Goal: Task Accomplishment & Management: Complete application form

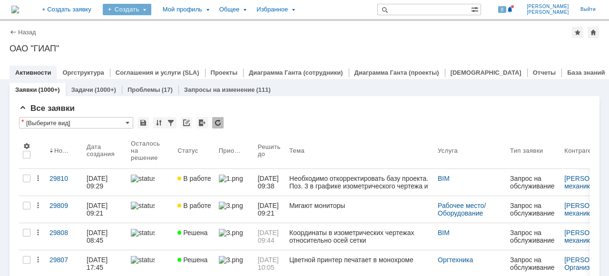
click at [151, 8] on div "Создать" at bounding box center [127, 9] width 49 height 11
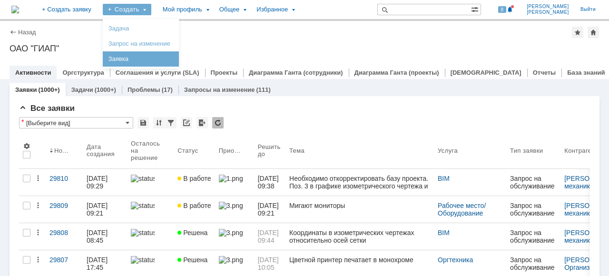
click at [171, 52] on div "Заявка" at bounding box center [141, 58] width 76 height 15
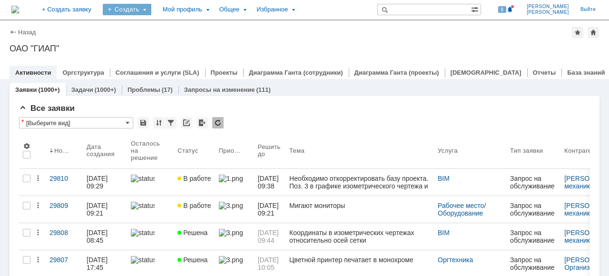
click at [151, 9] on div "Создать" at bounding box center [127, 9] width 49 height 11
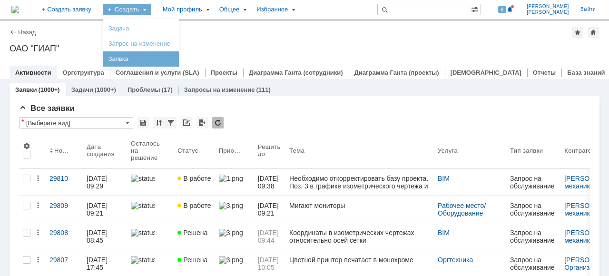
click at [155, 59] on link "Заявка" at bounding box center [141, 58] width 72 height 11
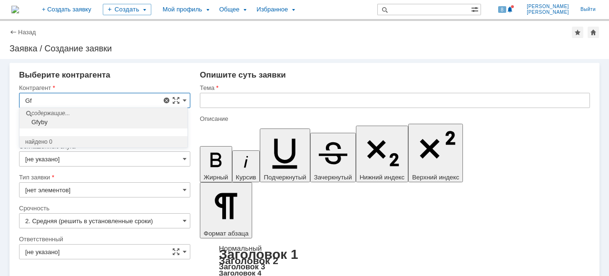
type input "G"
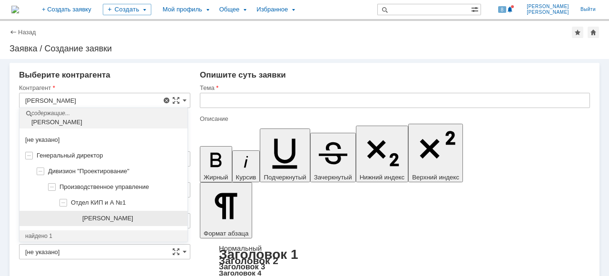
click at [117, 222] on div "[PERSON_NAME]" at bounding box center [104, 219] width 168 height 16
type input "[PERSON_NAME]"
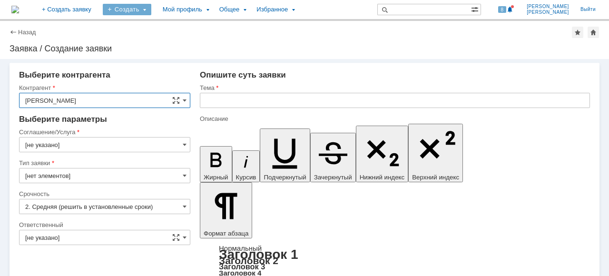
type input "[GEOGRAPHIC_DATA]"
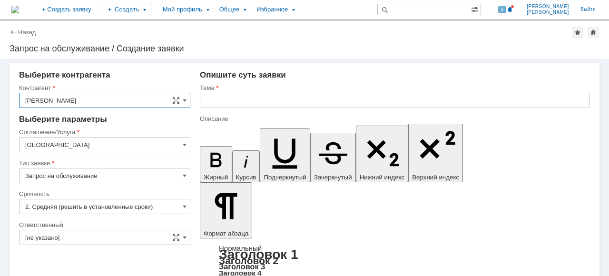
click at [129, 146] on input "[GEOGRAPHIC_DATA]" at bounding box center [104, 144] width 171 height 15
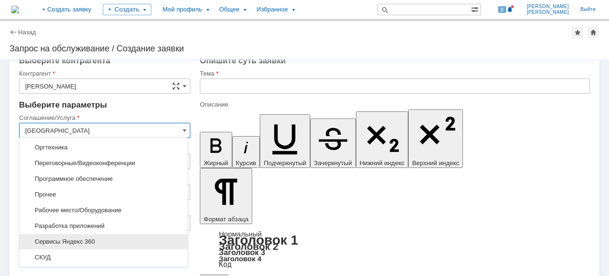
scroll to position [143, 0]
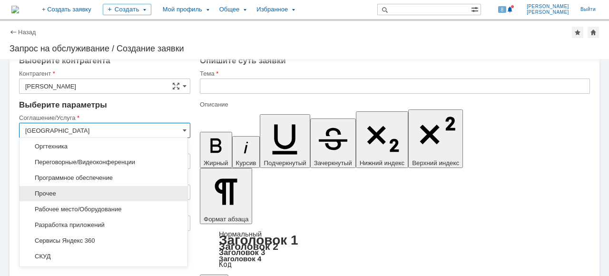
click at [94, 196] on div "Прочее" at bounding box center [104, 193] width 168 height 15
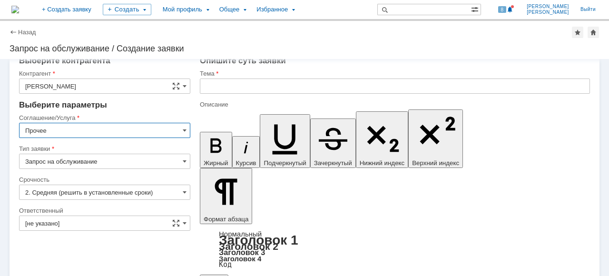
type input "Прочее"
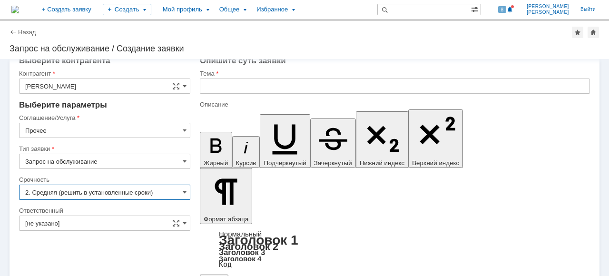
click at [178, 189] on input "2. Средняя (решить в установленные сроки)" at bounding box center [104, 192] width 171 height 15
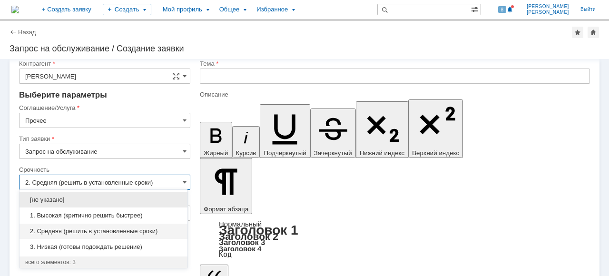
click at [120, 214] on span "1. Высокая (критично решить быстрее)" at bounding box center [103, 216] width 157 height 8
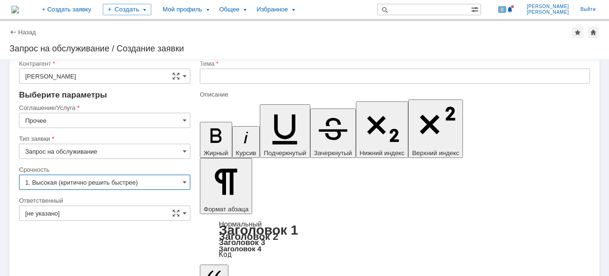
type input "1. Высокая (критично решить быстрее)"
click at [183, 209] on div "[не указано]" at bounding box center [104, 213] width 171 height 15
click at [183, 213] on span at bounding box center [185, 213] width 4 height 8
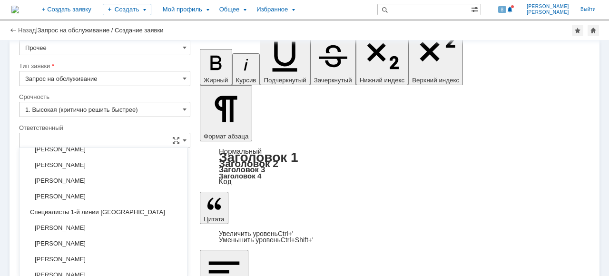
scroll to position [103, 0]
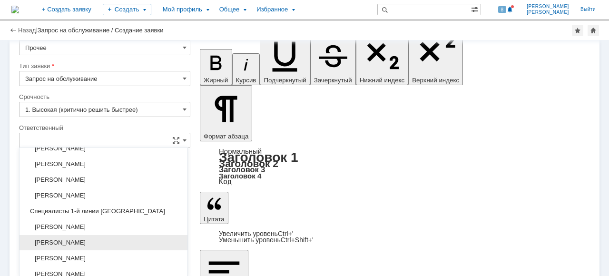
click at [134, 239] on span "[PERSON_NAME]" at bounding box center [103, 243] width 157 height 8
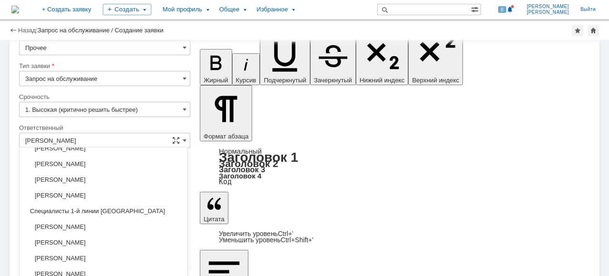
scroll to position [5, 0]
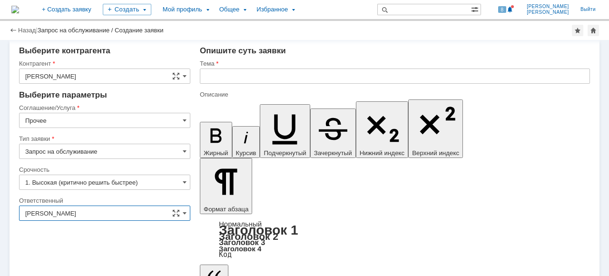
type input "[PERSON_NAME]"
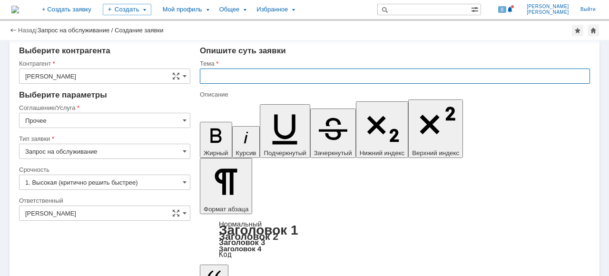
click at [223, 76] on input "text" at bounding box center [395, 76] width 390 height 15
type input "Не работает второй монитор."
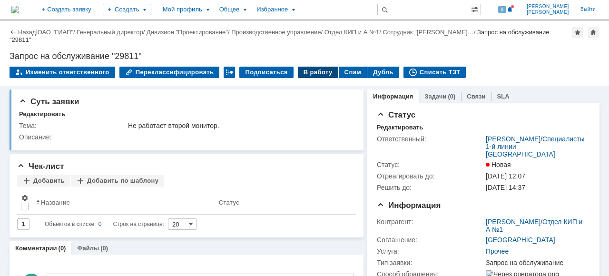
click at [306, 76] on div "В работу" at bounding box center [318, 72] width 40 height 11
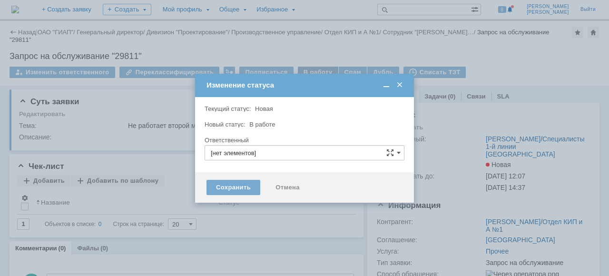
type input "[PERSON_NAME]"
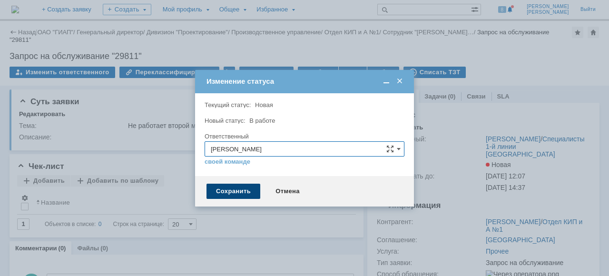
click at [243, 189] on div "Сохранить" at bounding box center [234, 191] width 54 height 15
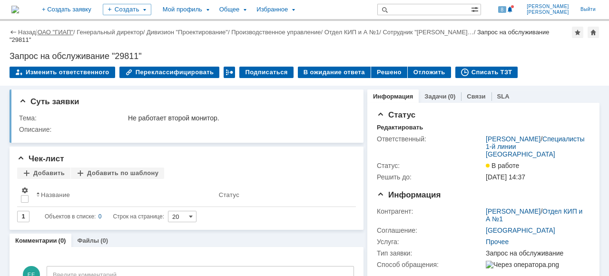
click at [57, 32] on link "ОАО "ГИАП"" at bounding box center [56, 32] width 36 height 7
